Goal: Transaction & Acquisition: Purchase product/service

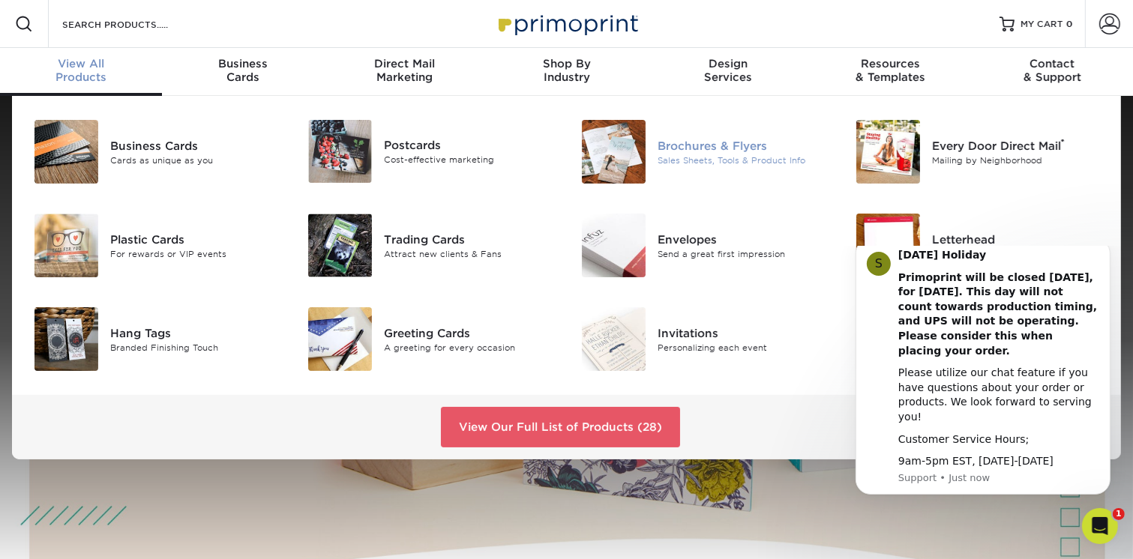
click at [702, 145] on div "Brochures & Flyers" at bounding box center [743, 145] width 172 height 16
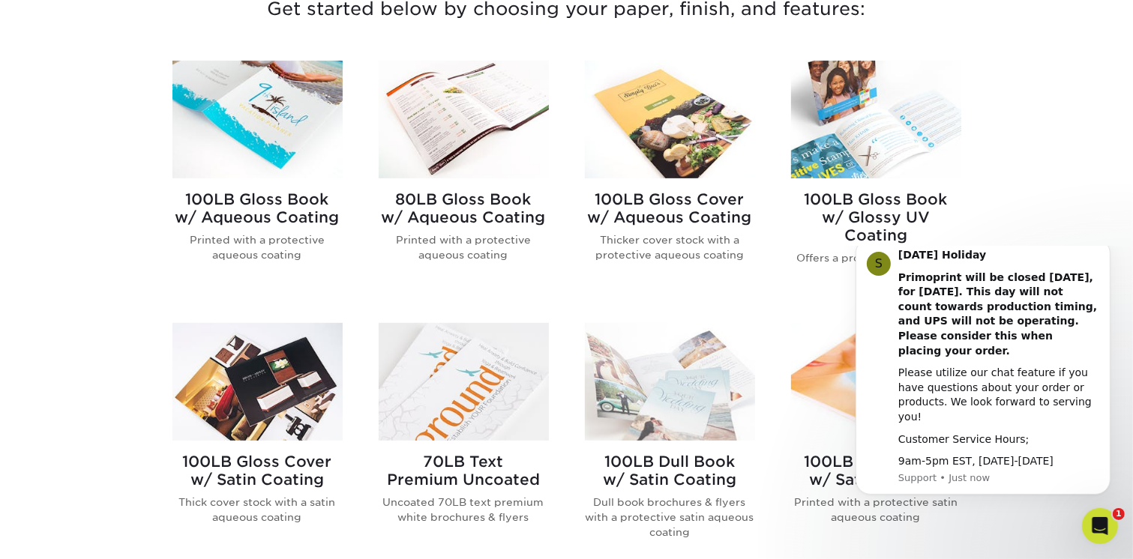
scroll to position [449, 0]
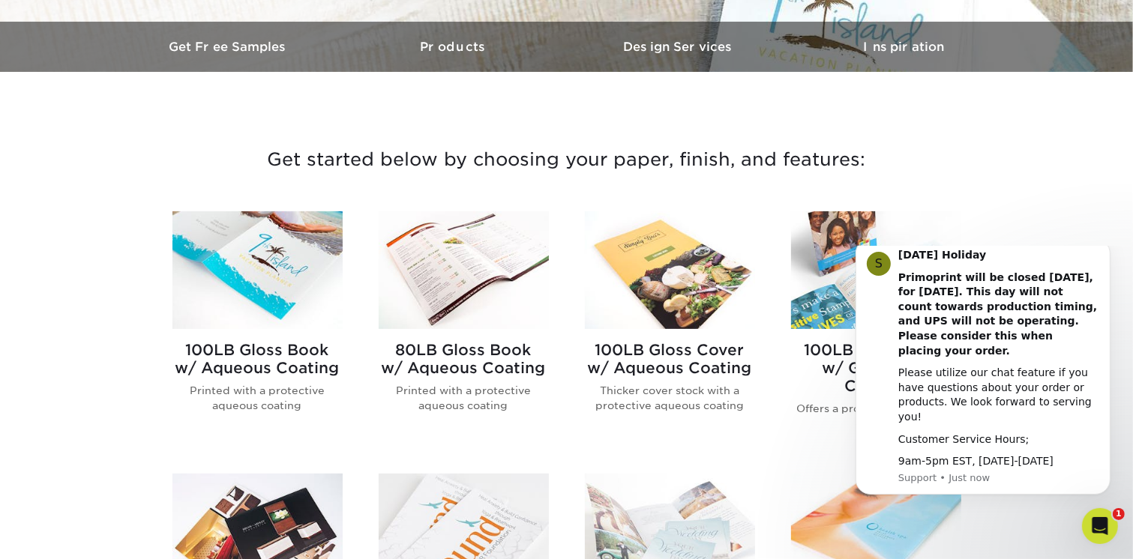
click at [508, 245] on img at bounding box center [464, 270] width 170 height 118
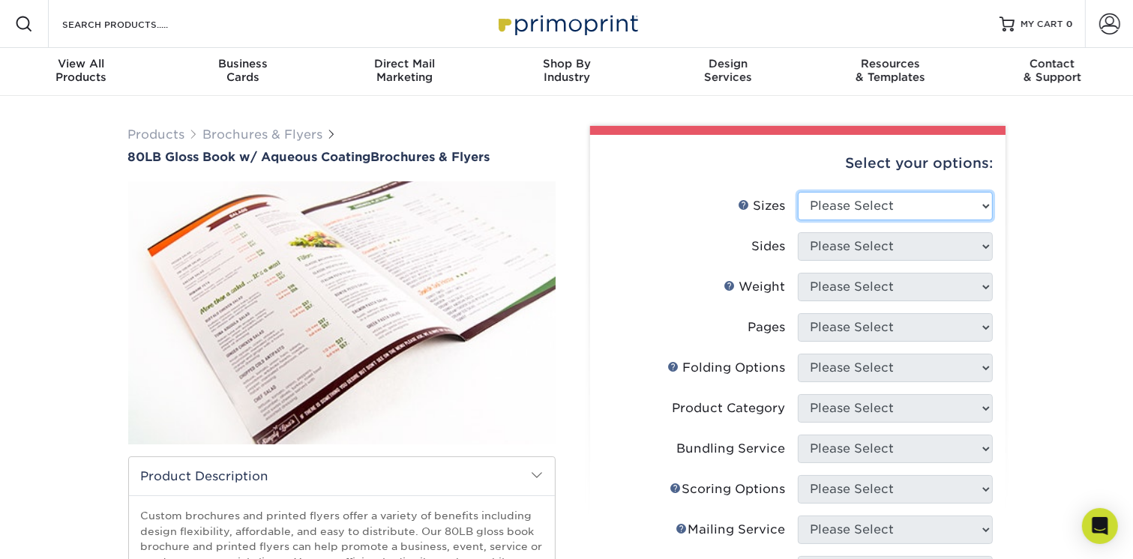
click at [984, 205] on select "Please Select 3.67" x 8.5" 3.67" x 8.5" 4" x 6" 4" x 8.5" 4" x 9" 4" x 11" 4" x…" at bounding box center [895, 206] width 195 height 28
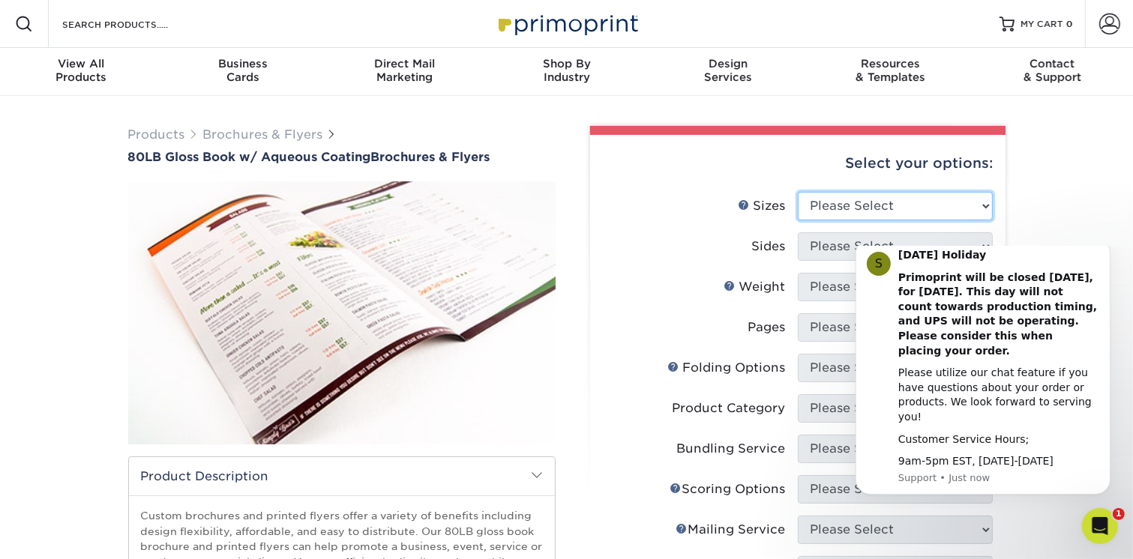
select select "11.00x17.00"
click at [798, 192] on select "Please Select 3.67" x 8.5" 3.67" x 8.5" 4" x 6" 4" x 8.5" 4" x 9" 4" x 11" 4" x…" at bounding box center [895, 206] width 195 height 28
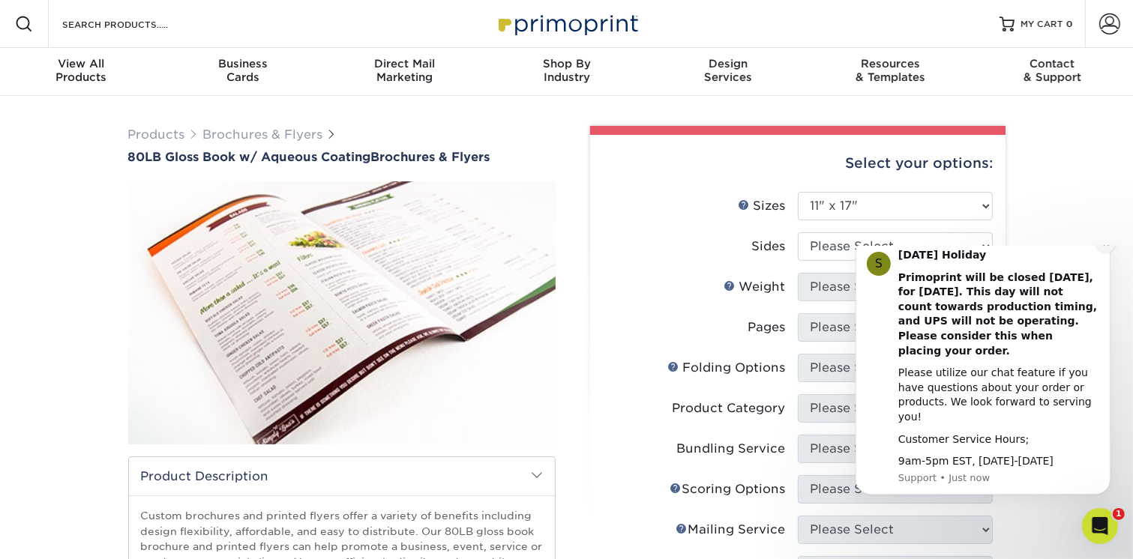
click at [1105, 247] on icon "Dismiss notification" at bounding box center [1105, 242] width 8 height 8
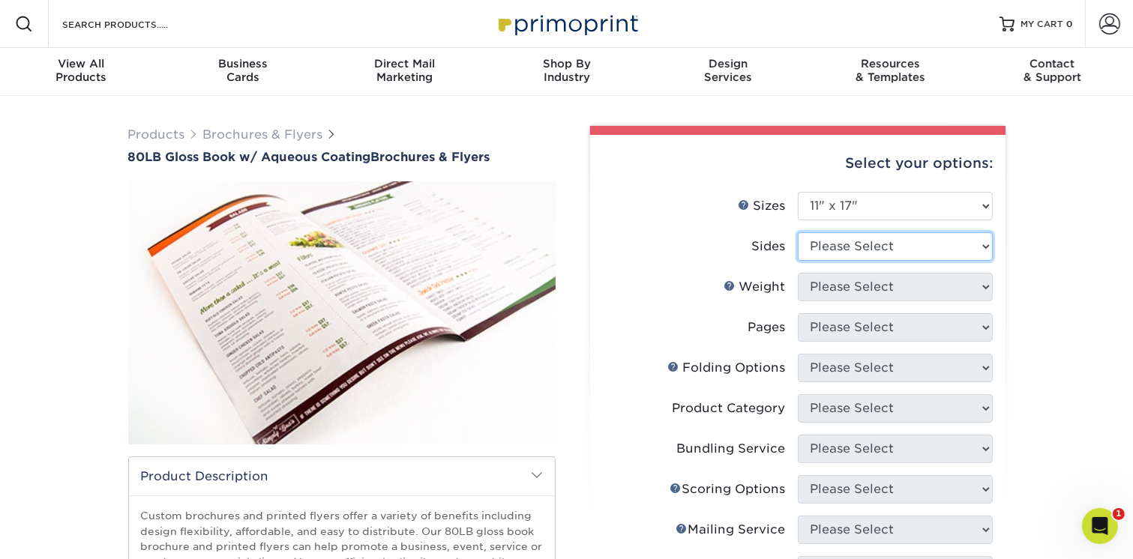
click at [983, 248] on select "Please Select Print Both Sides Print Front Only" at bounding box center [895, 246] width 195 height 28
select select "13abbda7-1d64-4f25-8bb2-c179b224825d"
click at [798, 232] on select "Please Select Print Both Sides Print Front Only" at bounding box center [895, 246] width 195 height 28
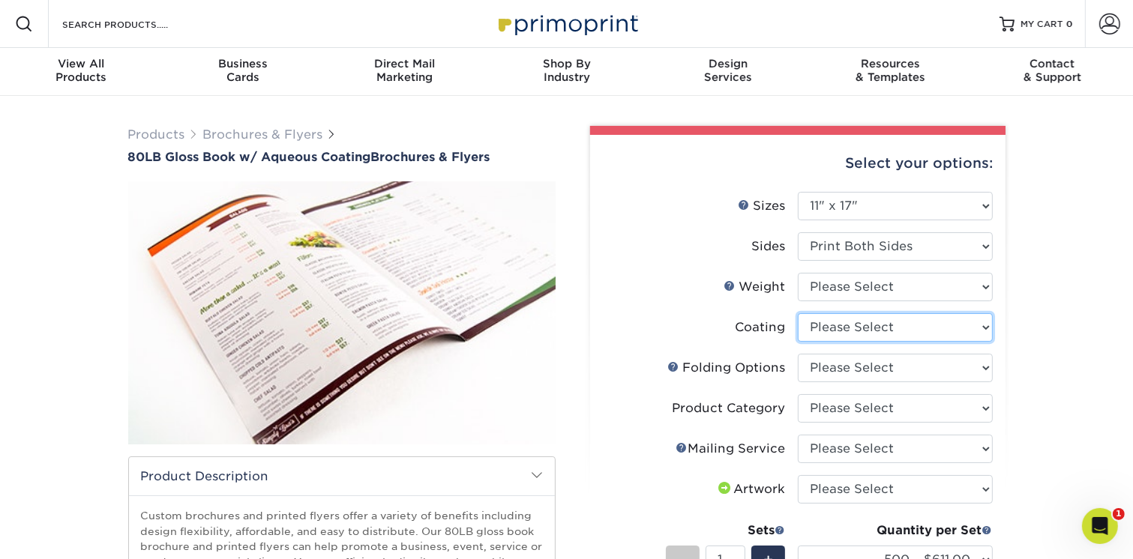
click at [978, 327] on select at bounding box center [895, 327] width 195 height 28
click at [1089, 346] on div "Products Brochures & Flyers 80LB Gloss Book w/ Aqueous Coating Brochures & Flye…" at bounding box center [566, 513] width 1133 height 834
click at [987, 373] on select "Please Select FLAT - No Folding Accordion Fold Roll Fold Tri-Fold / Letter Fold…" at bounding box center [895, 368] width 195 height 28
click at [1075, 378] on div "Products Brochures & Flyers 80LB Gloss Book w/ Aqueous Coating Brochures & Flye…" at bounding box center [566, 513] width 1133 height 834
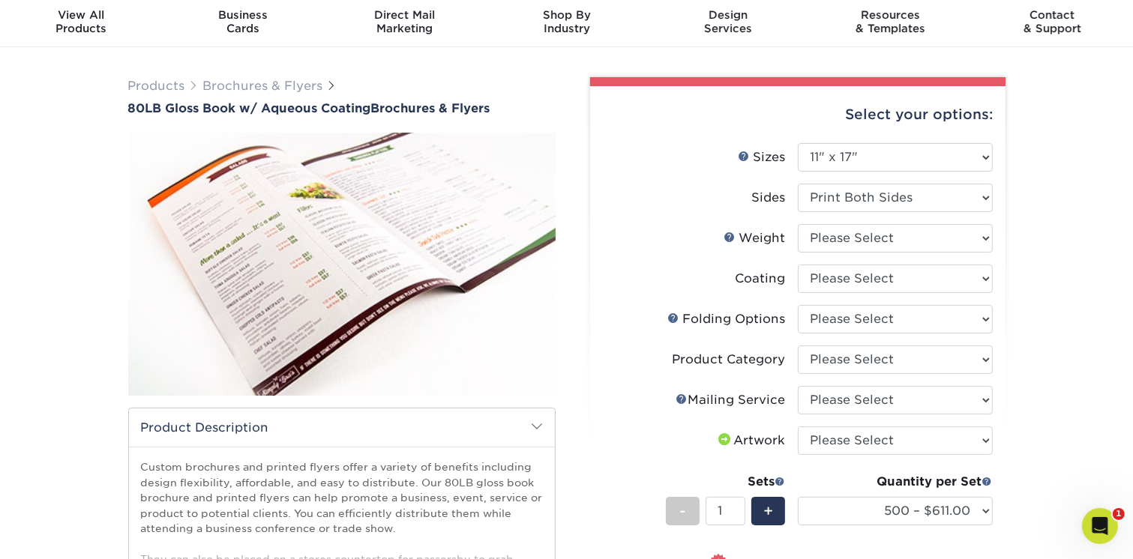
scroll to position [74, 0]
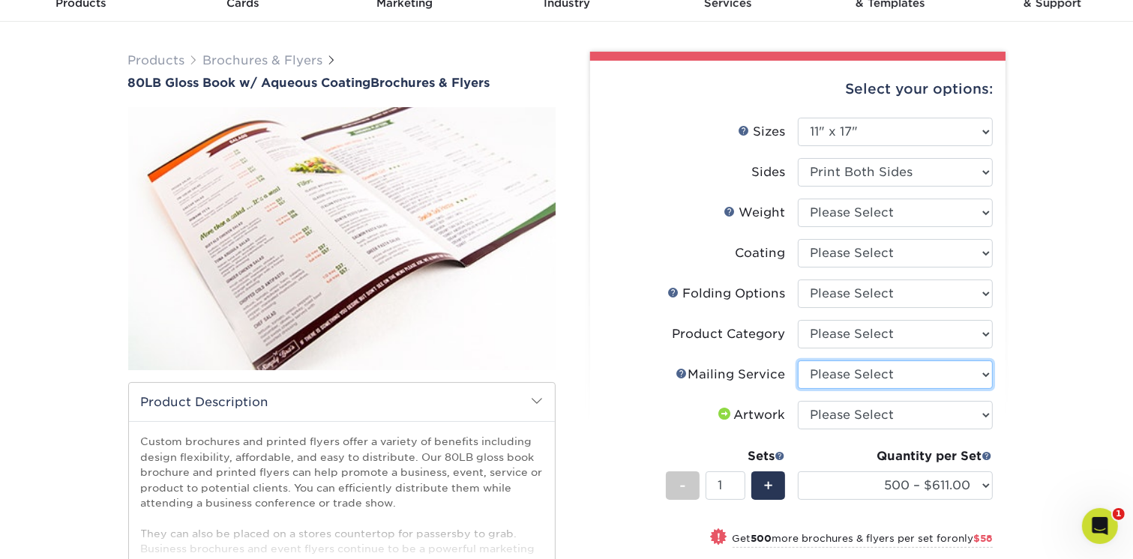
click at [984, 376] on select "Please Select No Direct Mailing Service No, I will mail/stamp/imprint Direct Ma…" at bounding box center [895, 375] width 195 height 28
select select "20512e95-39a0-42be-a1d1-c0e1c309f4c2"
click at [798, 361] on select "Please Select No Direct Mailing Service No, I will mail/stamp/imprint Direct Ma…" at bounding box center [895, 375] width 195 height 28
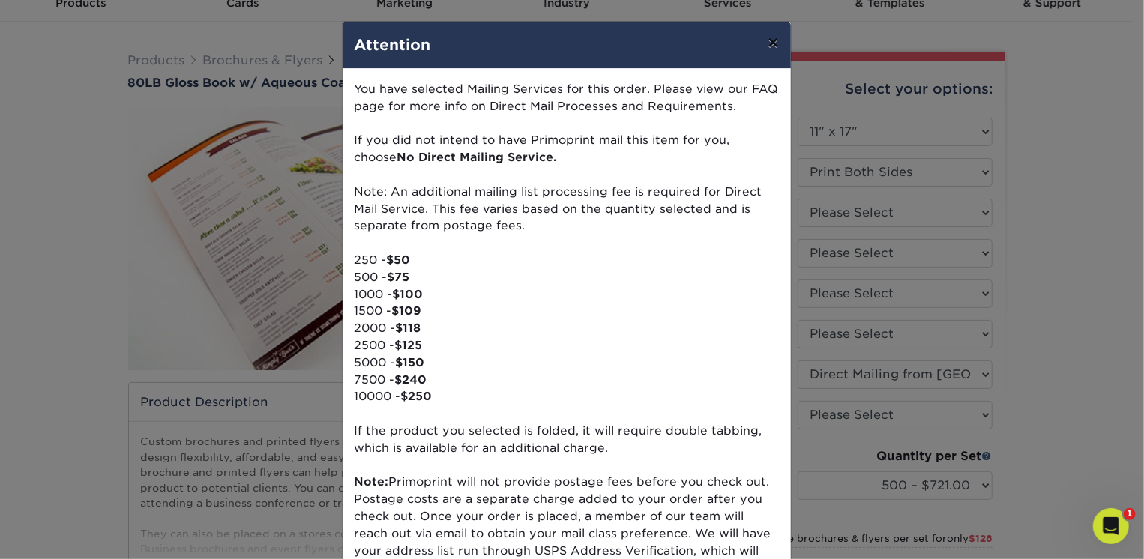
click at [762, 41] on button "×" at bounding box center [773, 43] width 34 height 42
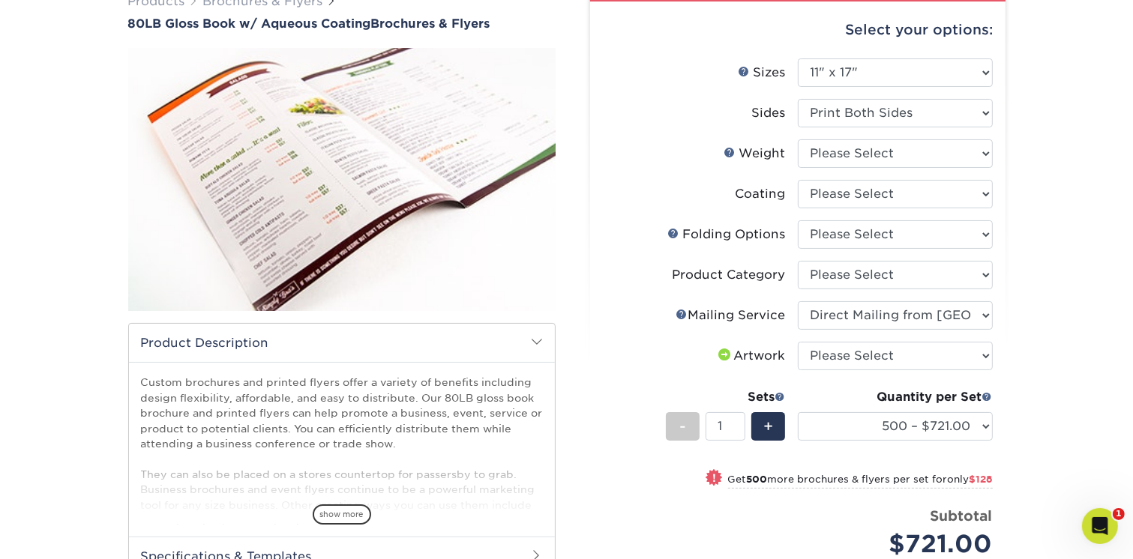
scroll to position [225, 0]
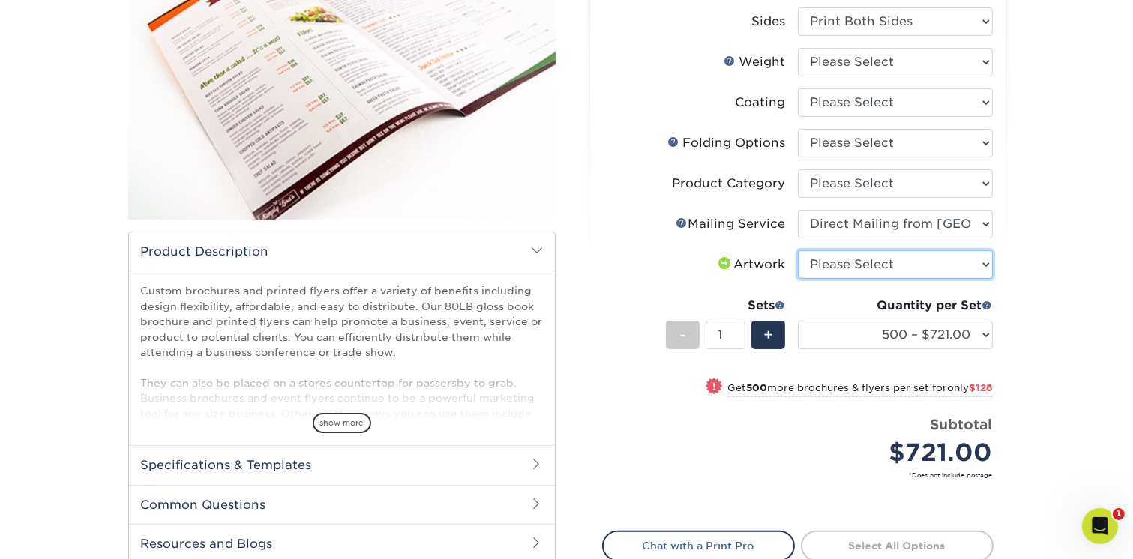
click at [977, 267] on select "Please Select I will upload files I need a design - $175" at bounding box center [895, 264] width 195 height 28
select select "upload"
click at [798, 250] on select "Please Select I will upload files I need a design - $175" at bounding box center [895, 264] width 195 height 28
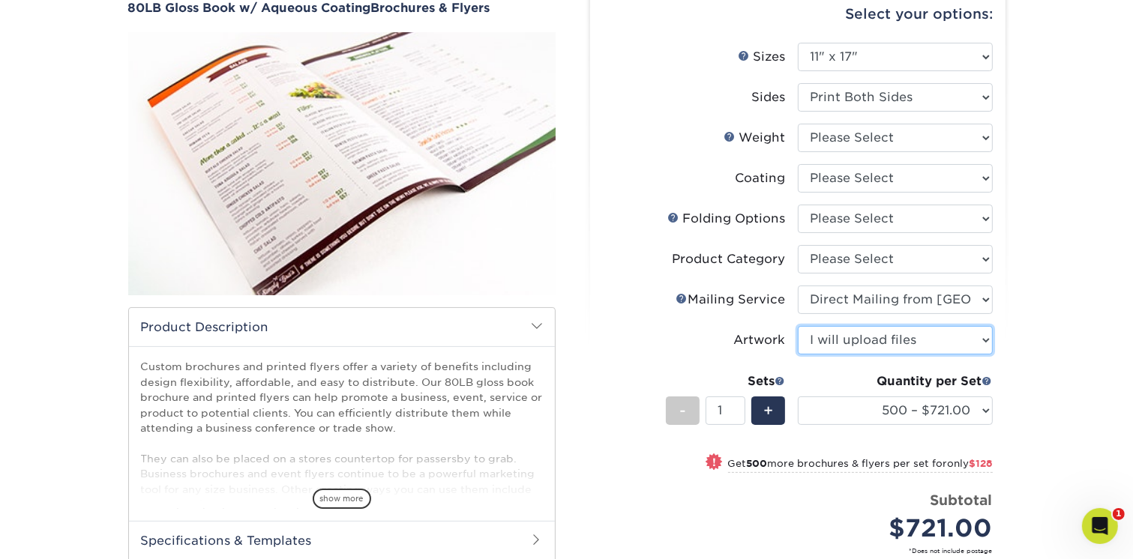
scroll to position [74, 0]
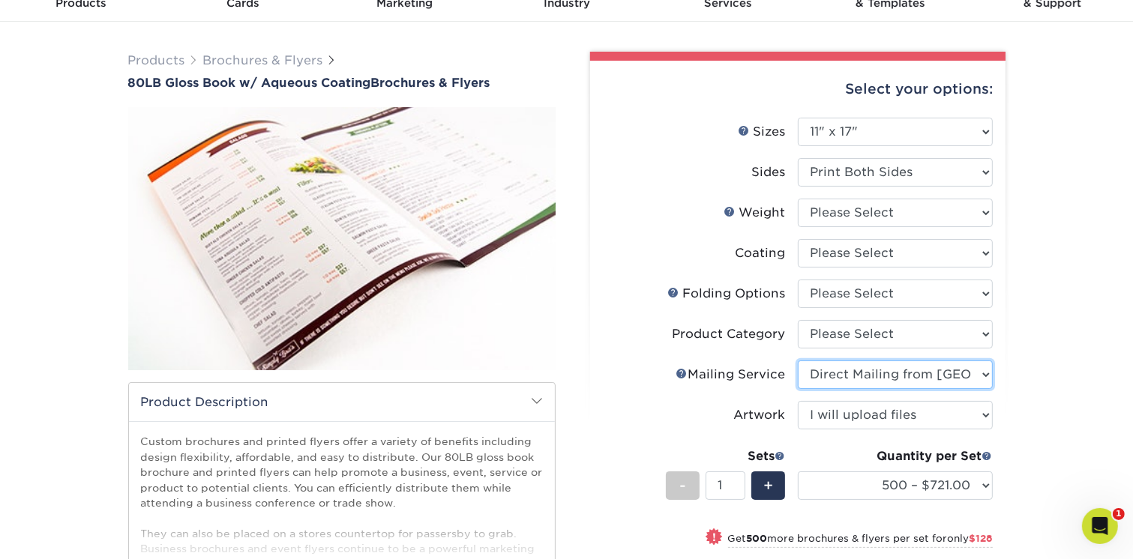
click at [985, 375] on select "Please Select No Direct Mailing Service No, I will mail/stamp/imprint Direct Ma…" at bounding box center [895, 375] width 195 height 28
select select "3e5e9bdd-d78a-4c28-a41d-fe1407925ca6"
click at [798, 361] on select "Please Select No Direct Mailing Service No, I will mail/stamp/imprint Direct Ma…" at bounding box center [895, 375] width 195 height 28
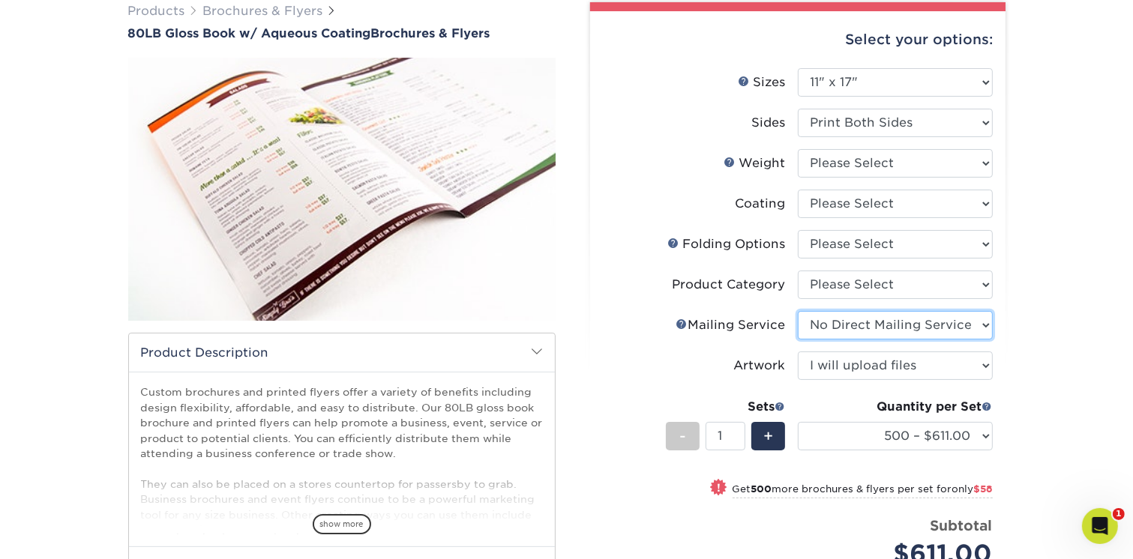
scroll to position [149, 0]
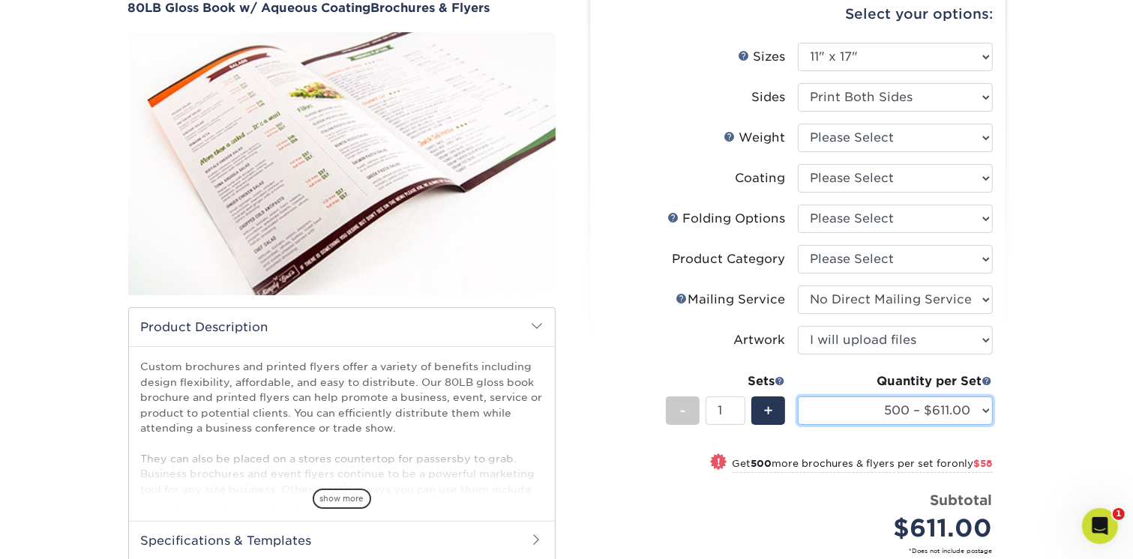
click at [984, 412] on select "500 – $611.00 1000 – $669.00 2000 – $742.00 2500 – $928.00 5000 – $1307.00 6000…" at bounding box center [895, 411] width 195 height 28
click at [798, 397] on select "500 – $611.00 1000 – $669.00 2000 – $742.00 2500 – $928.00 5000 – $1307.00 6000…" at bounding box center [895, 411] width 195 height 28
